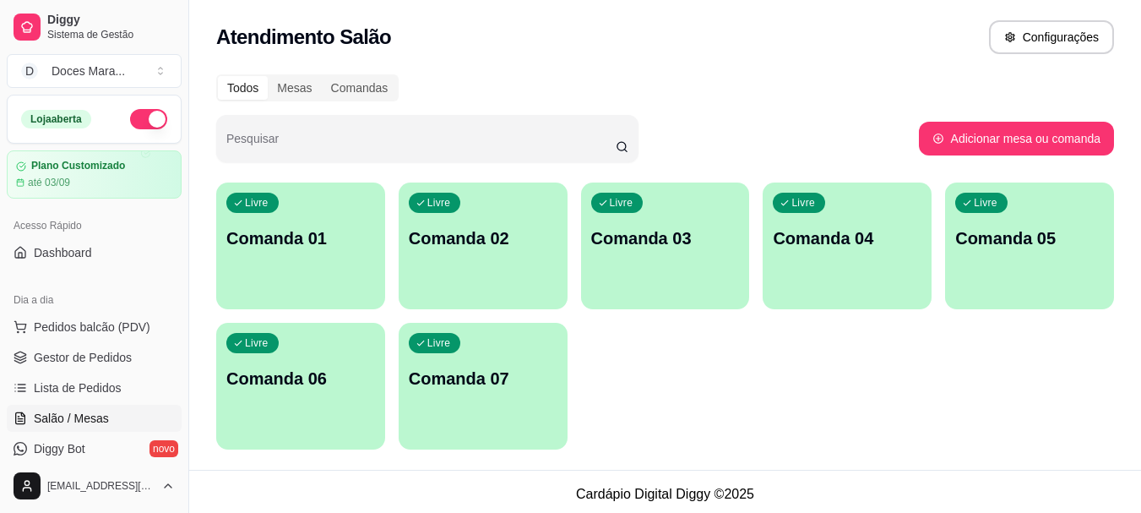
scroll to position [84, 0]
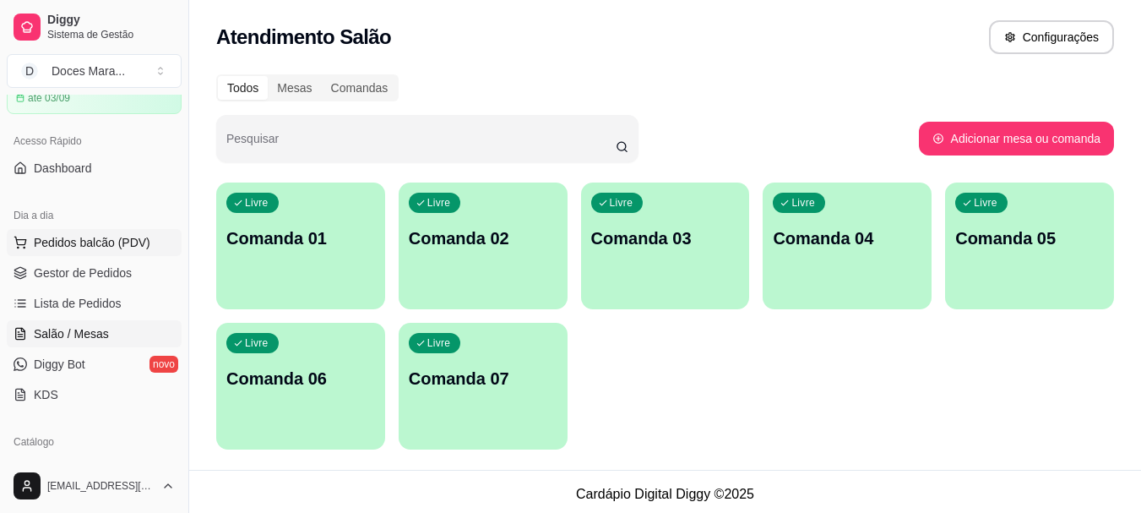
click at [58, 239] on span "Pedidos balcão (PDV)" at bounding box center [92, 242] width 117 height 17
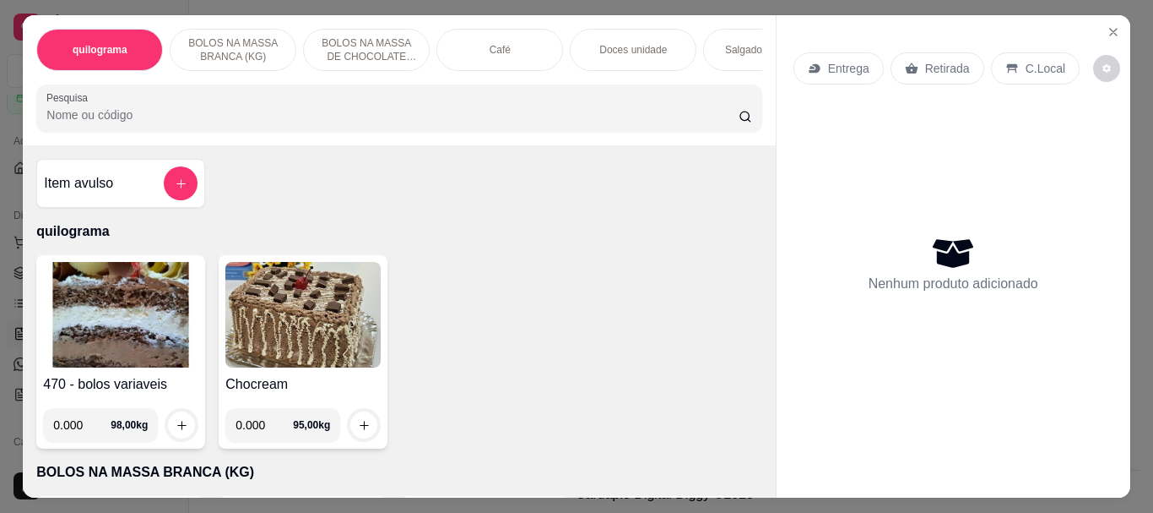
click at [113, 320] on img at bounding box center [120, 315] width 155 height 106
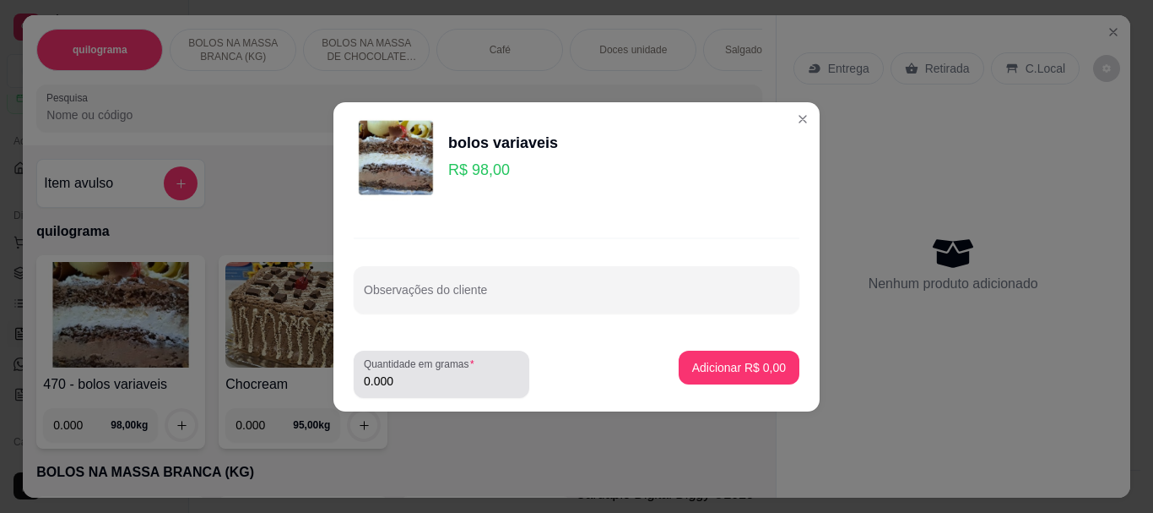
click at [415, 381] on input "0.000" at bounding box center [441, 380] width 155 height 17
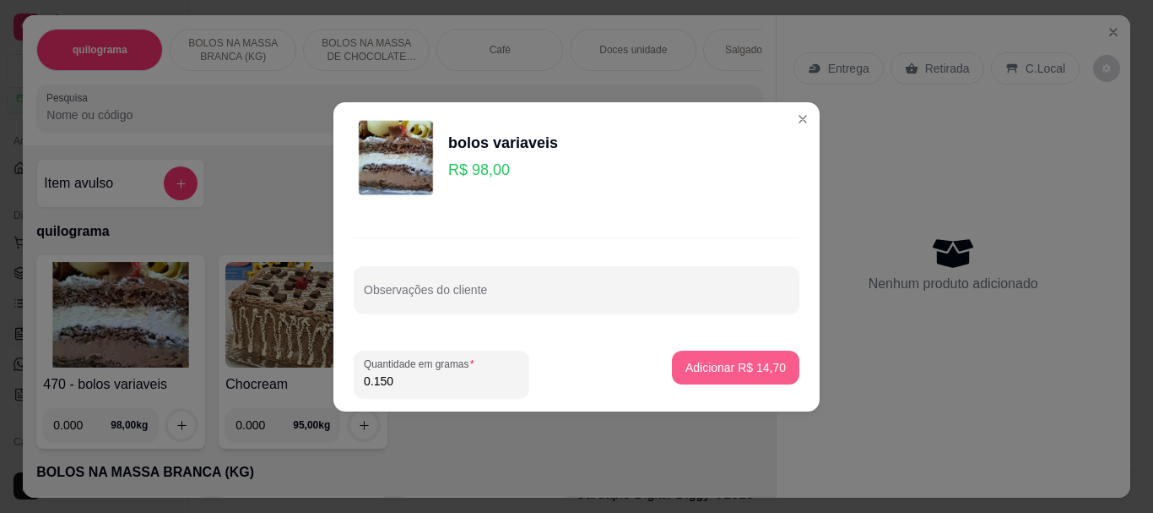
type input "0.150"
click at [724, 365] on p "Adicionar R$ 14,70" at bounding box center [736, 367] width 98 height 16
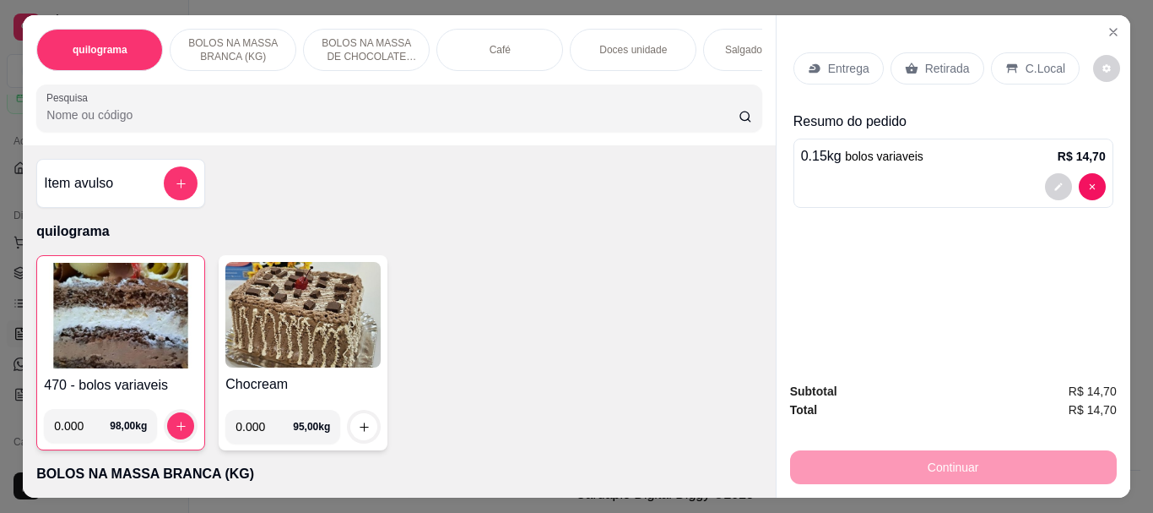
drag, startPoint x: 75, startPoint y: 116, endPoint x: 59, endPoint y: 136, distance: 25.8
click at [59, 132] on div "Pesquisa" at bounding box center [398, 107] width 725 height 47
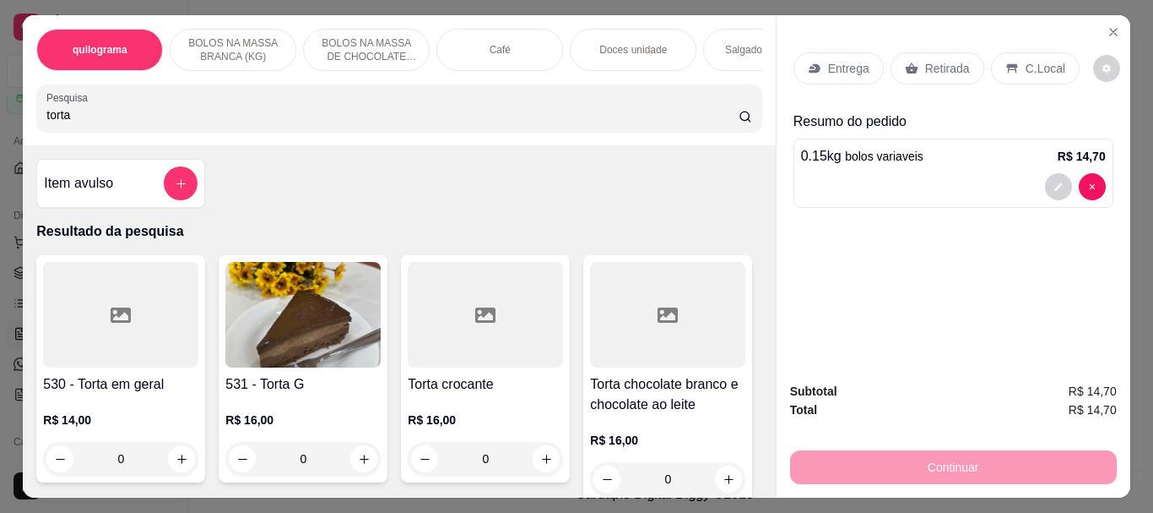
type input "torta"
click at [255, 346] on img at bounding box center [302, 315] width 155 height 106
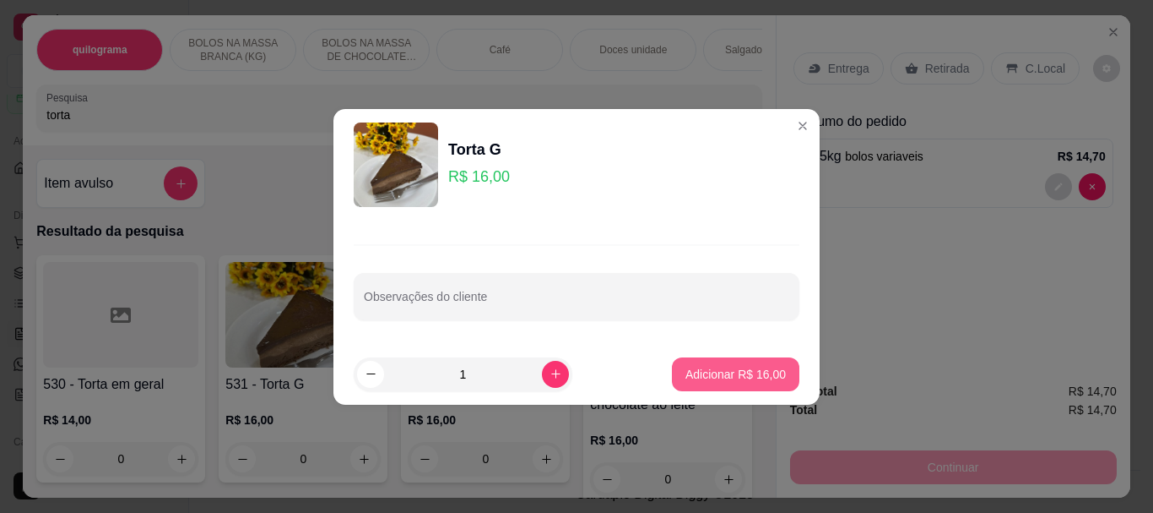
click at [698, 372] on p "Adicionar R$ 16,00" at bounding box center [736, 374] width 100 height 17
type input "1"
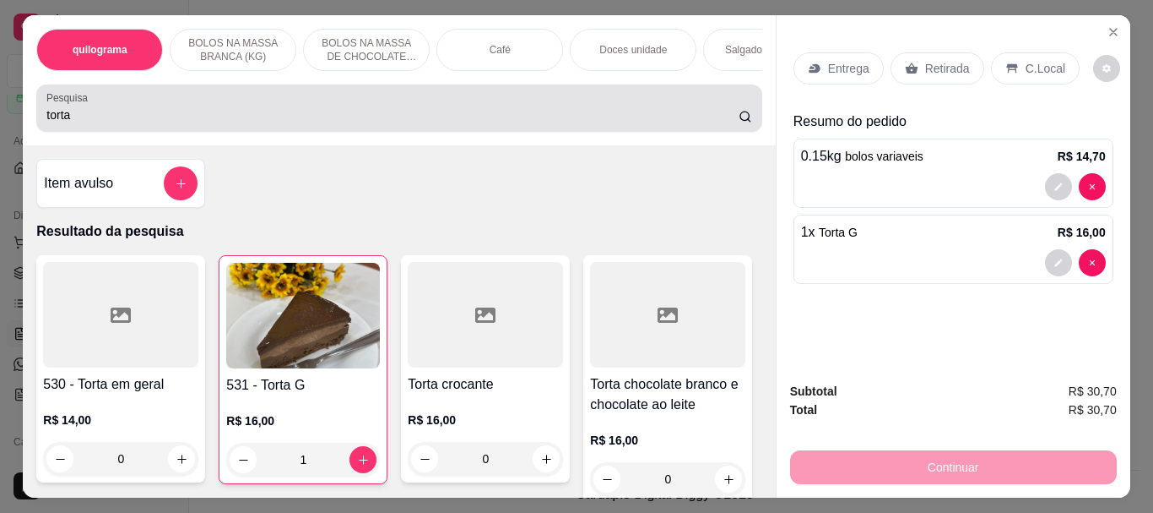
click at [89, 122] on input "torta" at bounding box center [392, 114] width 692 height 17
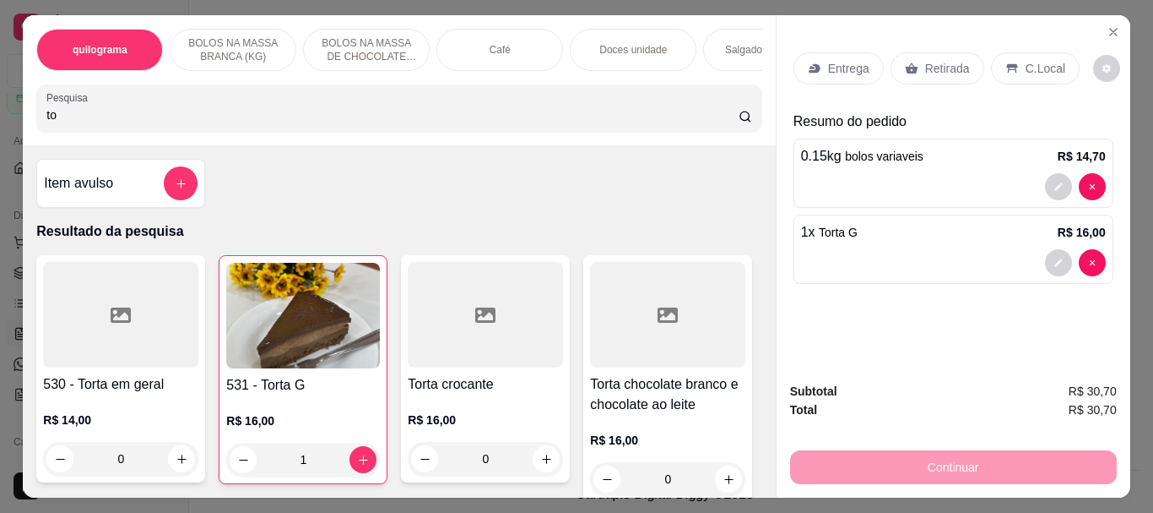
type input "t"
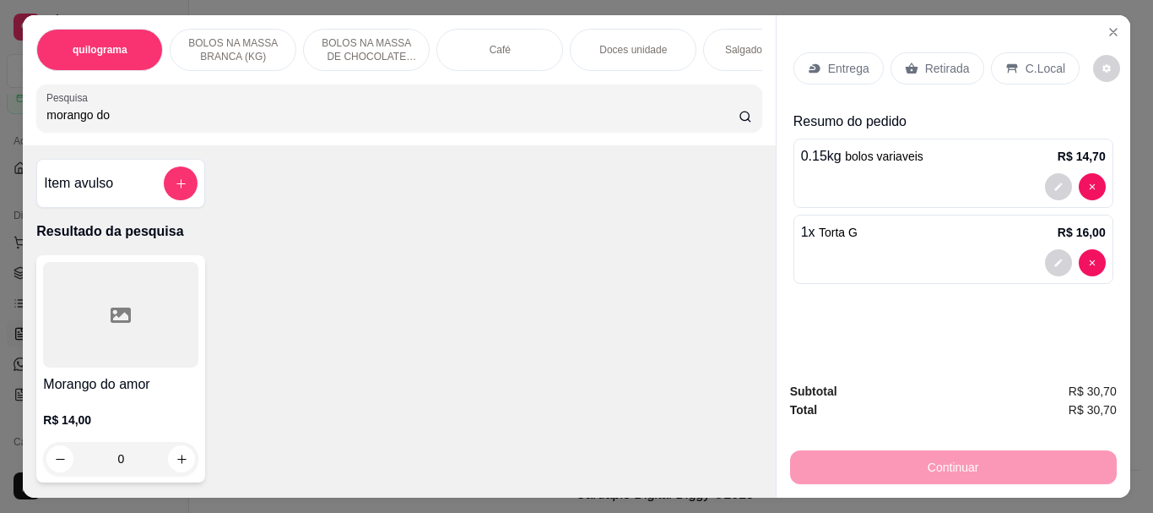
type input "morango do"
click at [84, 367] on div at bounding box center [120, 315] width 155 height 106
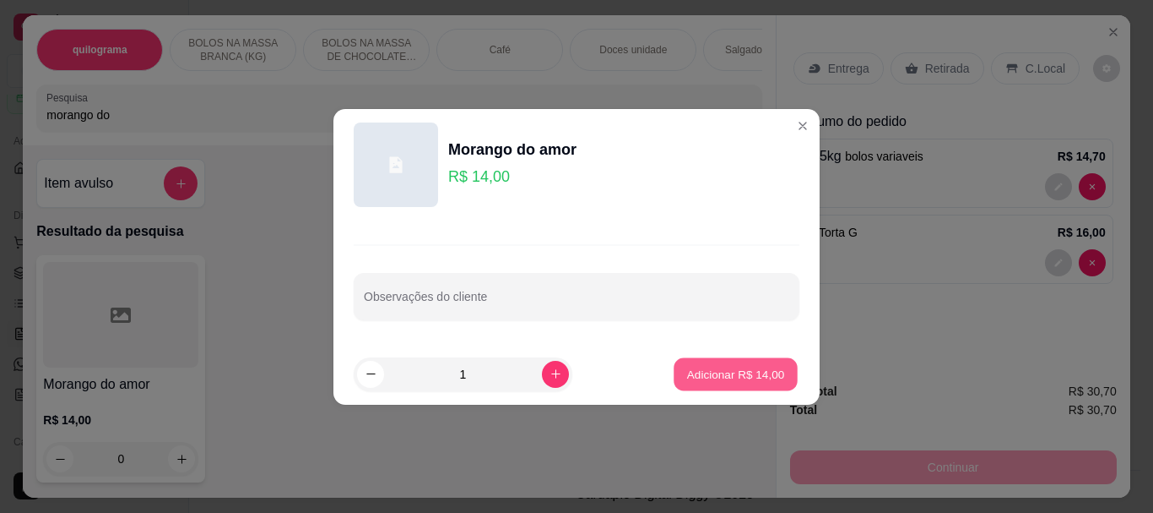
click at [704, 369] on p "Adicionar R$ 14,00" at bounding box center [736, 374] width 98 height 16
type input "1"
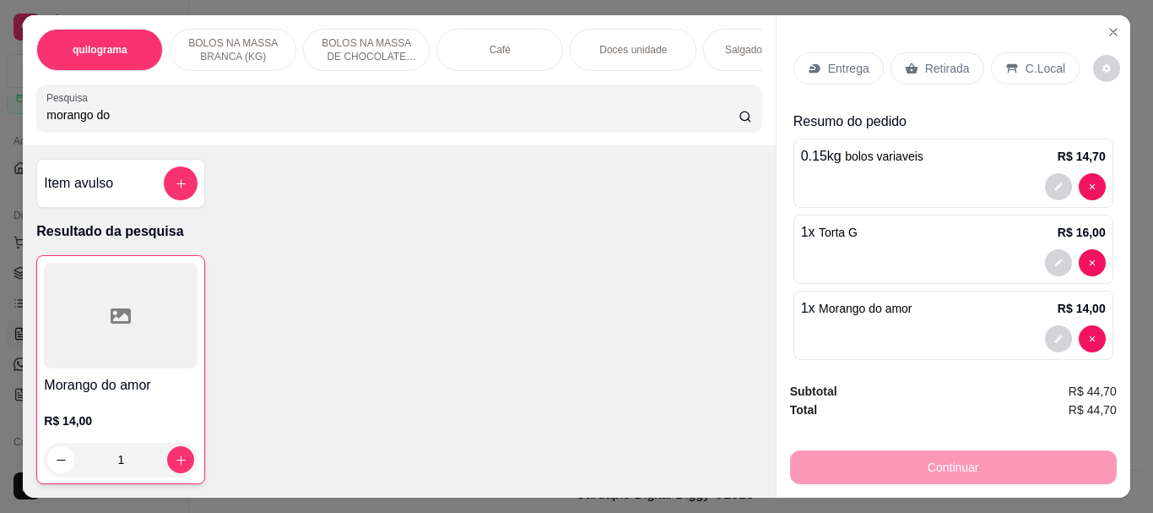
click at [925, 63] on p "Retirada" at bounding box center [947, 68] width 45 height 17
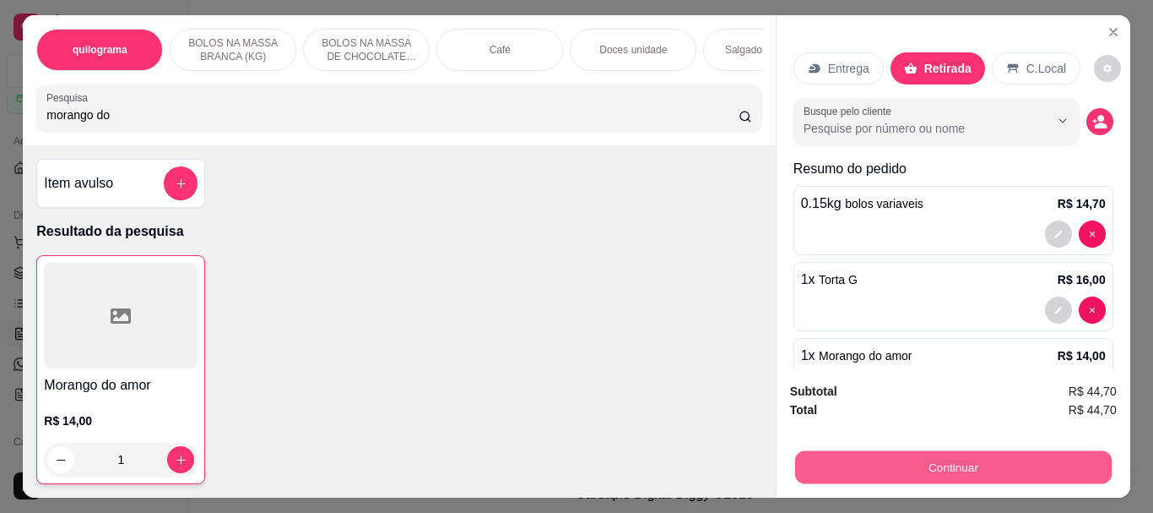
click at [953, 459] on button "Continuar" at bounding box center [953, 466] width 317 height 33
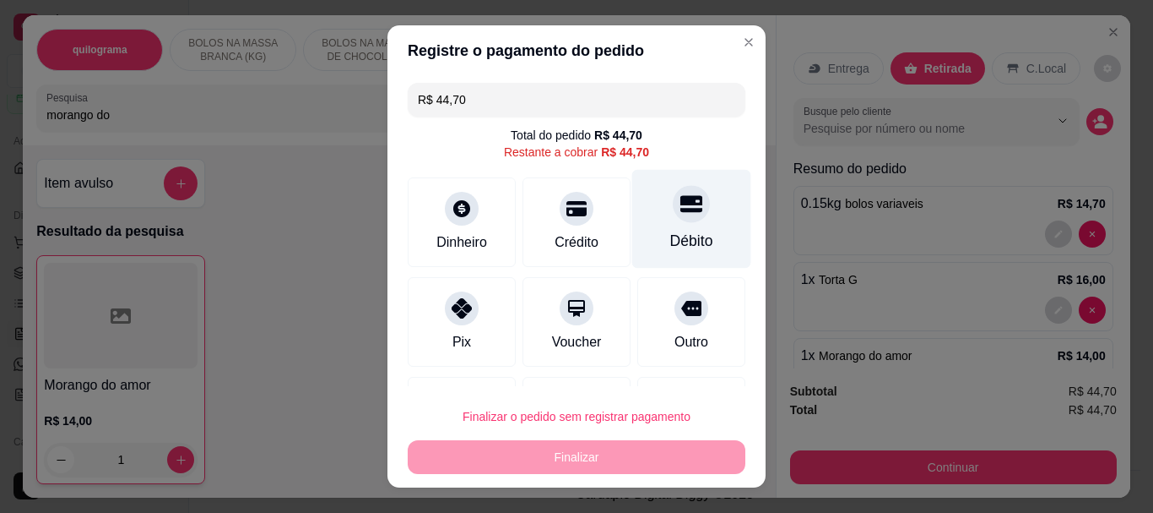
click at [670, 244] on div "Débito" at bounding box center [691, 242] width 43 height 22
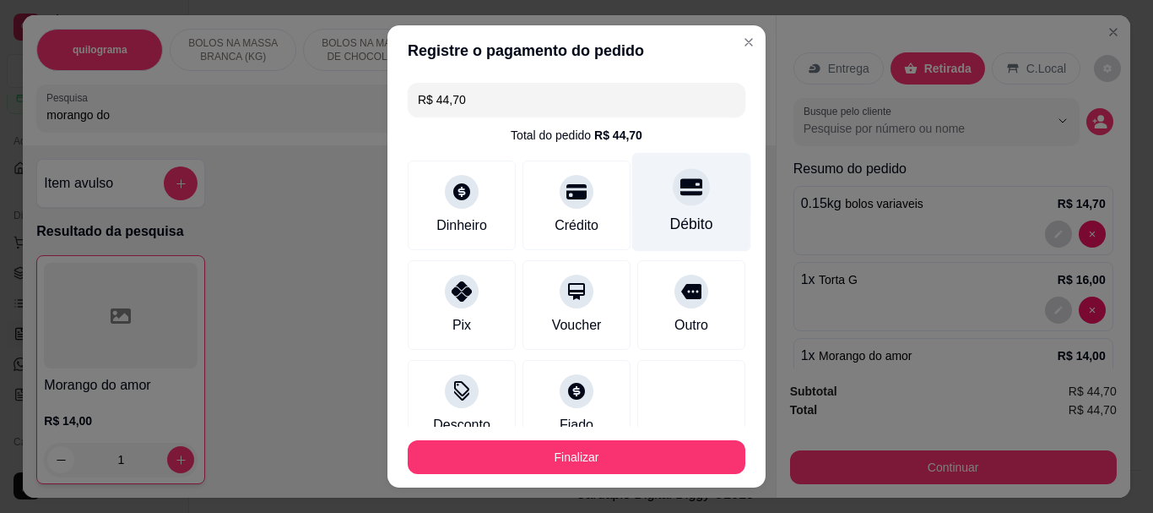
type input "R$ 0,00"
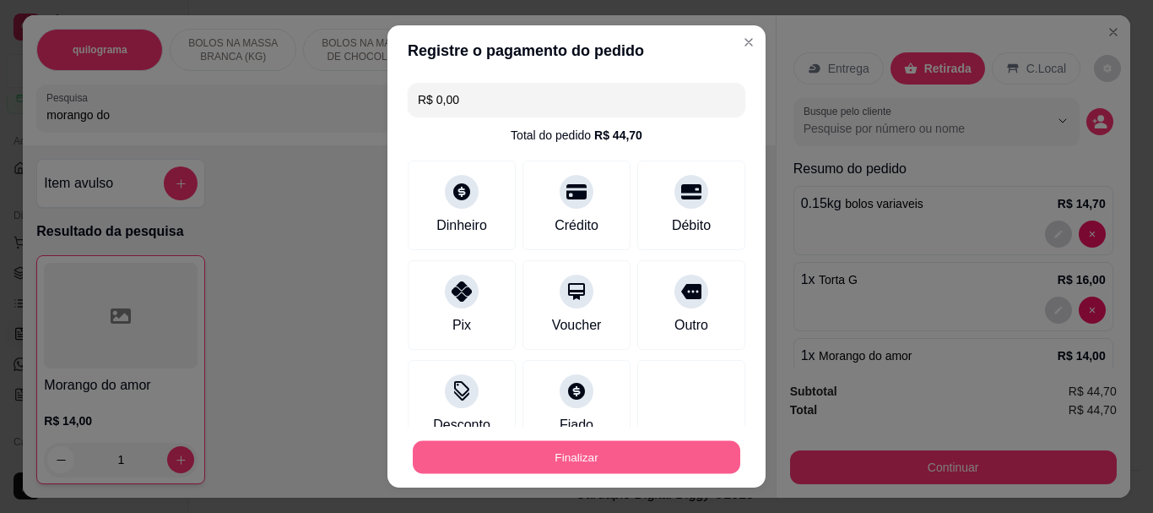
click at [541, 451] on button "Finalizar" at bounding box center [577, 456] width 328 height 33
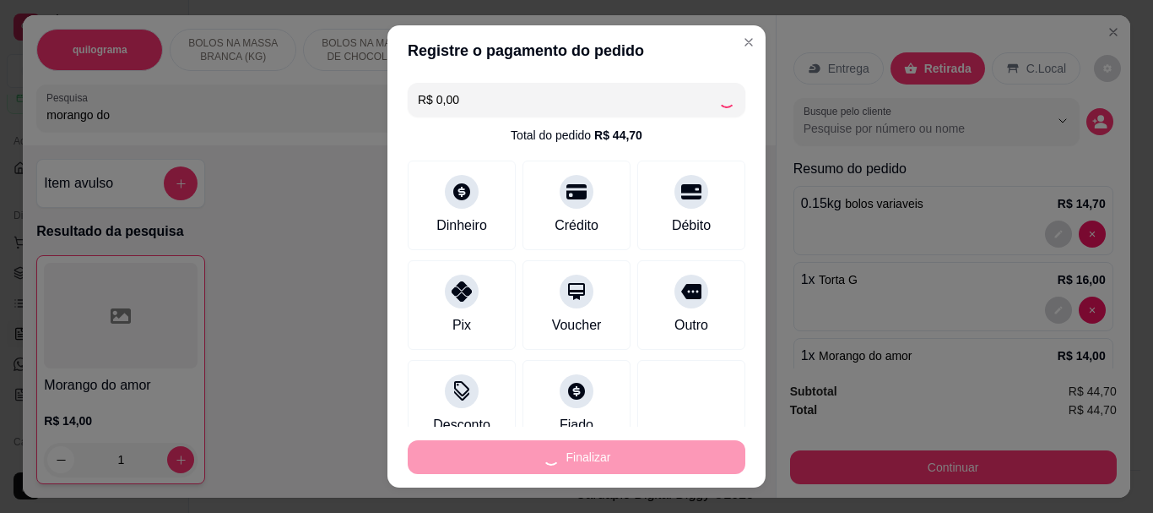
type input "0"
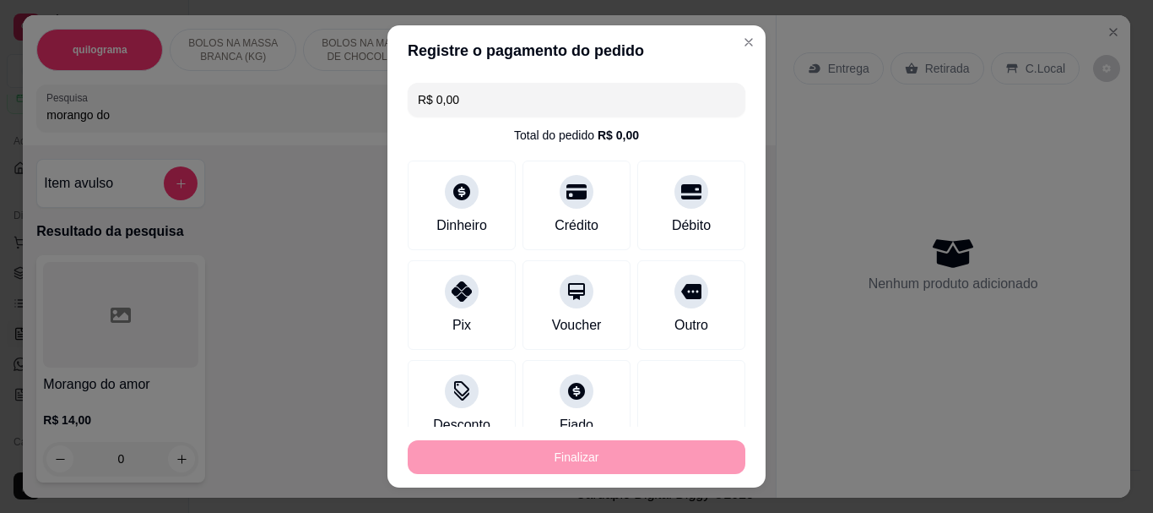
type input "-R$ 44,70"
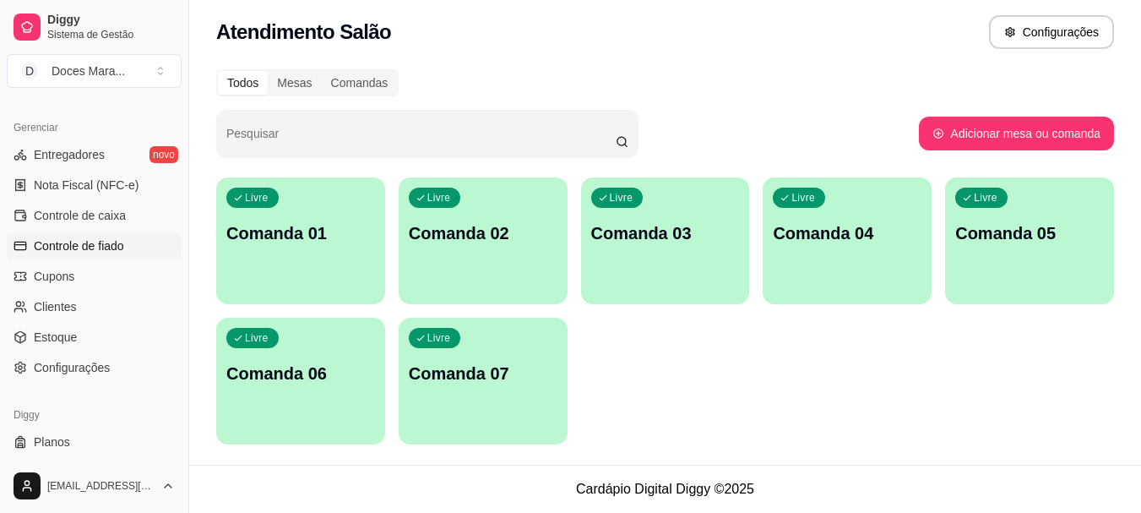
scroll to position [676, 0]
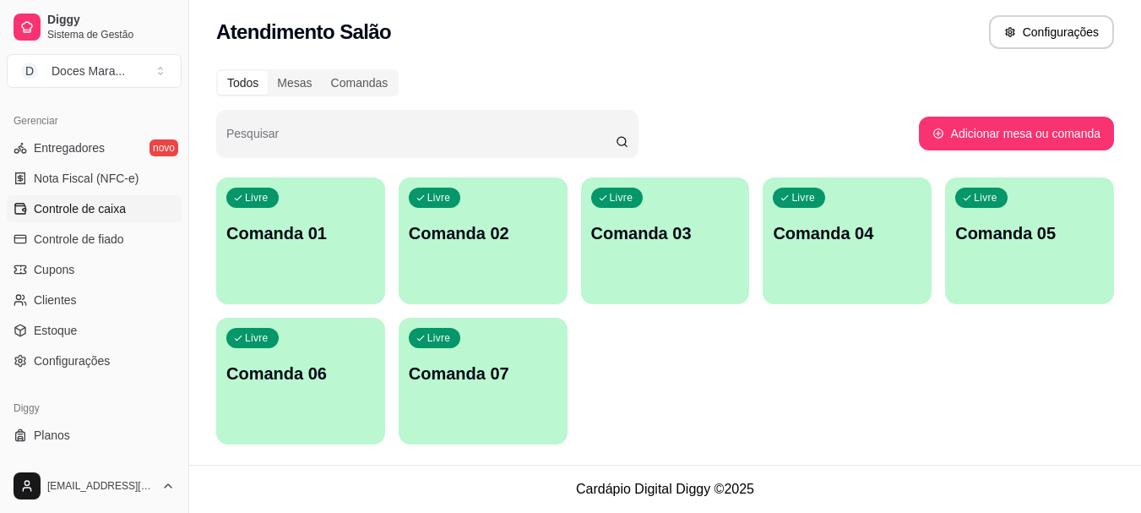
click at [102, 206] on span "Controle de caixa" at bounding box center [80, 208] width 92 height 17
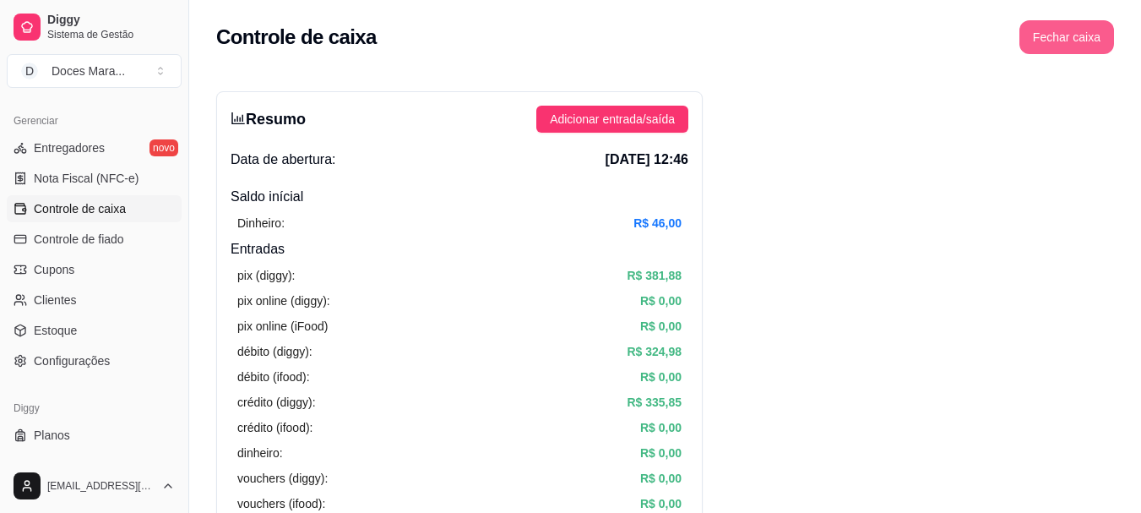
click at [1084, 39] on button "Fechar caixa" at bounding box center [1066, 37] width 95 height 34
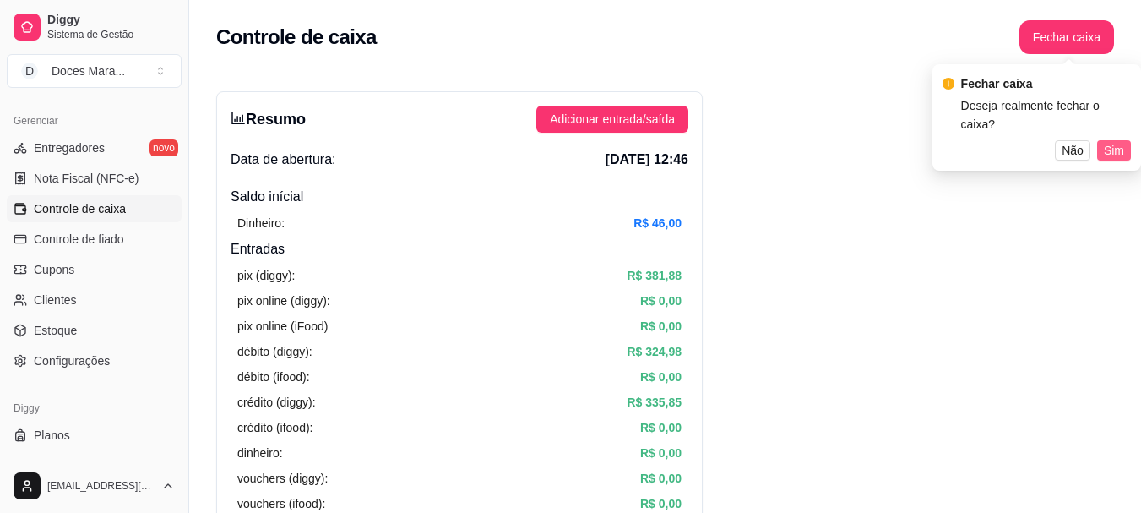
click at [1118, 141] on span "Sim" at bounding box center [1114, 150] width 20 height 19
